Goal: Check status

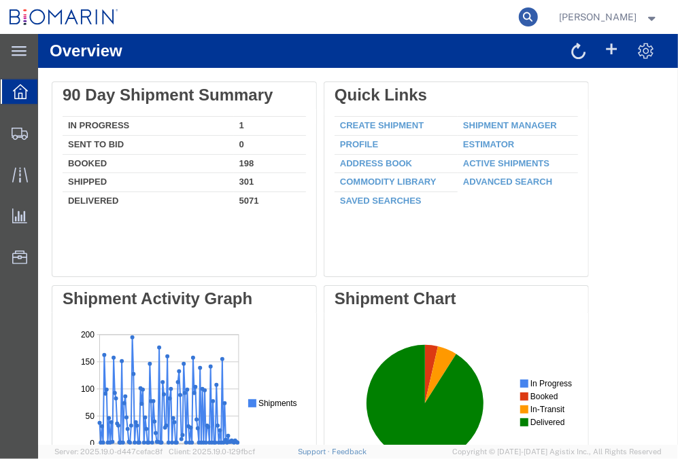
click at [534, 15] on icon at bounding box center [528, 16] width 19 height 19
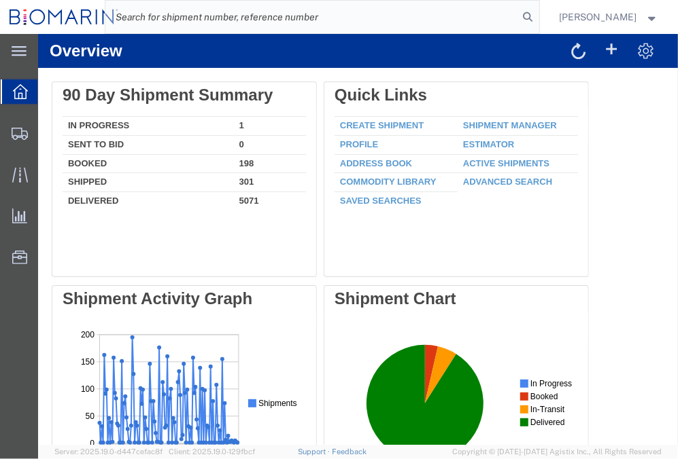
click at [269, 27] on input "search" at bounding box center [311, 17] width 413 height 33
paste input "80023391"
click at [273, 20] on input "0080023391" at bounding box center [311, 17] width 413 height 33
type input "0080023391"
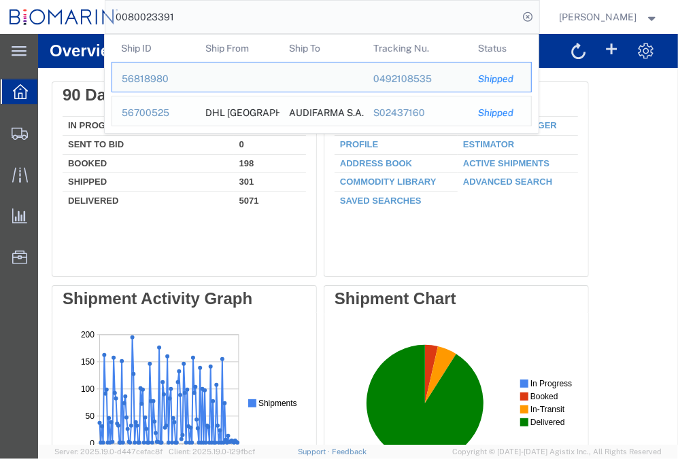
click at [145, 109] on div "56700525" at bounding box center [154, 113] width 65 height 14
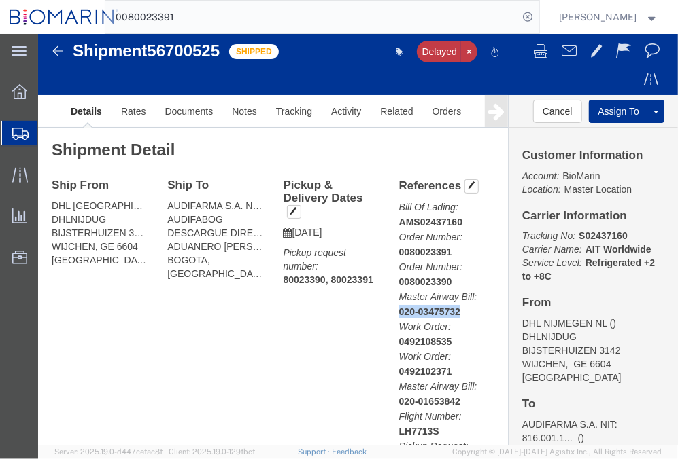
drag, startPoint x: 354, startPoint y: 281, endPoint x: 421, endPoint y: 279, distance: 66.6
click p "Bill Of Lading: AMS02437160 Order Number: 0080023391 Order Number: 0080023390 M…"
copy b "020-03475732"
